Goal: Task Accomplishment & Management: Complete application form

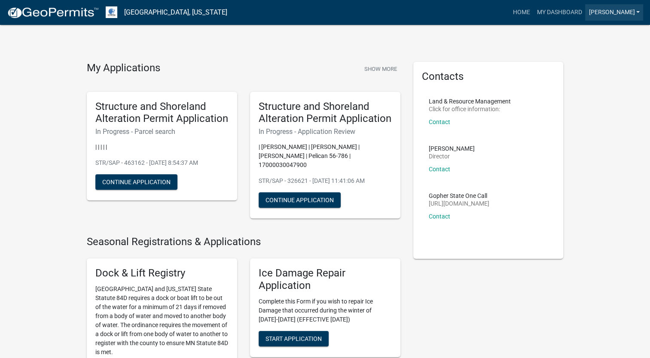
click at [619, 12] on link "[PERSON_NAME]" at bounding box center [614, 12] width 58 height 16
click at [301, 121] on h5 "Structure and Shoreland Alteration Permit Application" at bounding box center [325, 113] width 133 height 25
click at [299, 149] on p "| [PERSON_NAME] | [PERSON_NAME] | [PERSON_NAME] | Pelican 56-786 | 170000300479…" at bounding box center [325, 156] width 133 height 27
click at [305, 192] on button "Continue Application" at bounding box center [300, 199] width 82 height 15
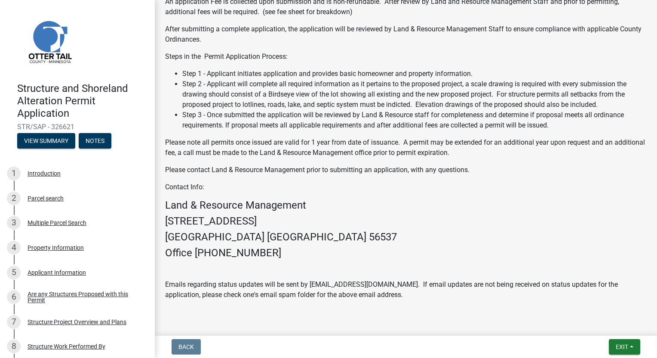
scroll to position [432, 0]
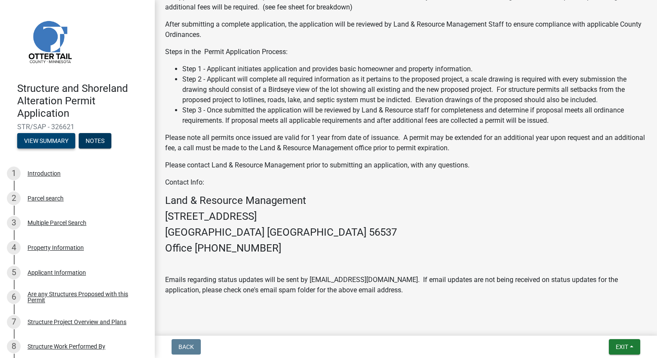
click at [51, 147] on button "View Summary" at bounding box center [46, 140] width 58 height 15
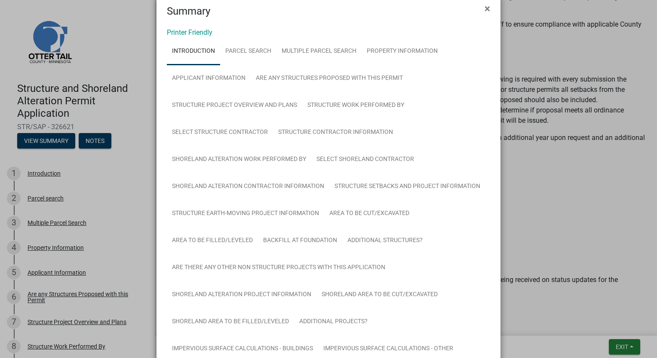
scroll to position [0, 0]
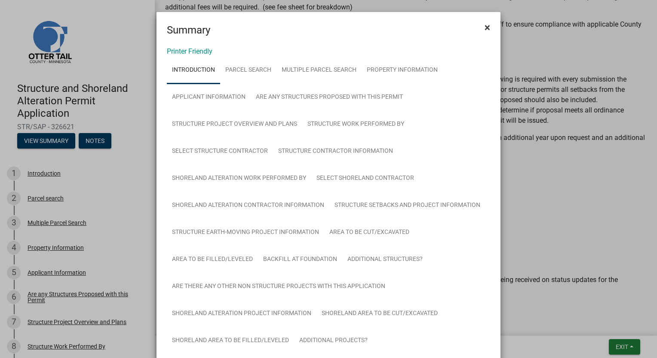
click at [484, 28] on span "×" at bounding box center [487, 27] width 6 height 12
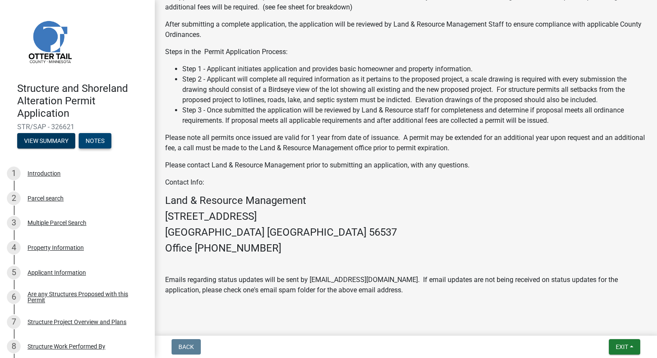
click at [93, 138] on button "Notes" at bounding box center [95, 140] width 33 height 15
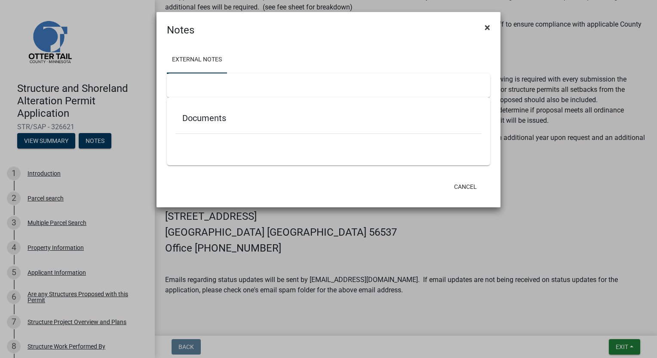
click at [489, 27] on span "×" at bounding box center [487, 27] width 6 height 12
